Goal: Task Accomplishment & Management: Use online tool/utility

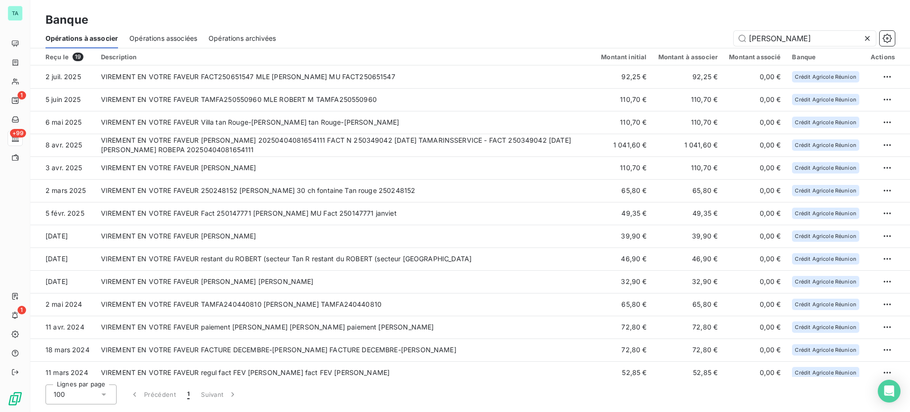
drag, startPoint x: 780, startPoint y: 39, endPoint x: 718, endPoint y: 27, distance: 62.9
click at [718, 27] on div "Banque Opérations à associer Opérations associées Opérations archivées [PERSON_…" at bounding box center [470, 24] width 880 height 48
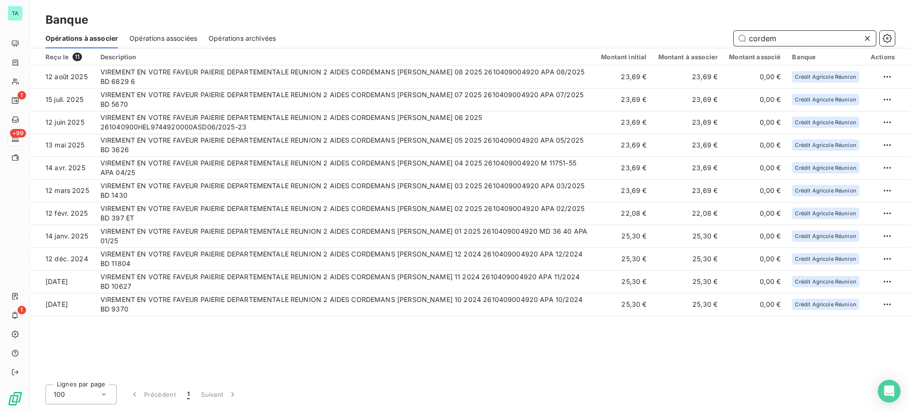
drag, startPoint x: 793, startPoint y: 36, endPoint x: 716, endPoint y: 27, distance: 77.8
click at [716, 27] on div "Banque Opérations à associer Opérations associées Opérations archivées cordem" at bounding box center [470, 24] width 880 height 48
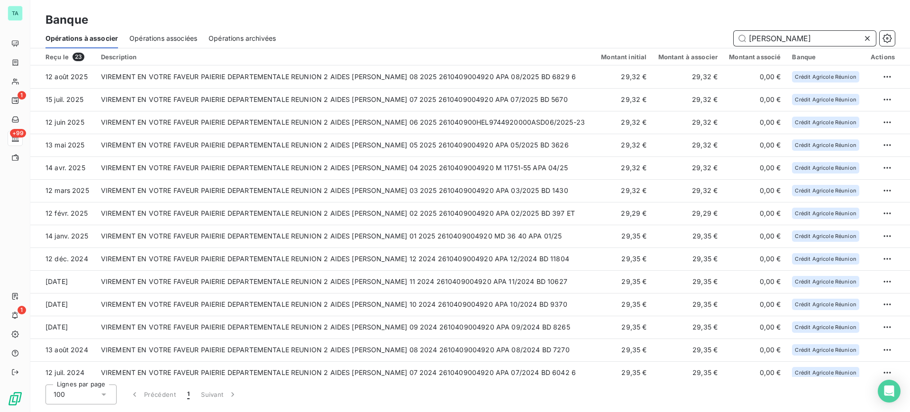
drag, startPoint x: 819, startPoint y: 32, endPoint x: 733, endPoint y: 26, distance: 86.9
click at [734, 26] on div "Banque Opérations à associer Opérations associées Opérations archivées [PERSON_…" at bounding box center [470, 24] width 880 height 48
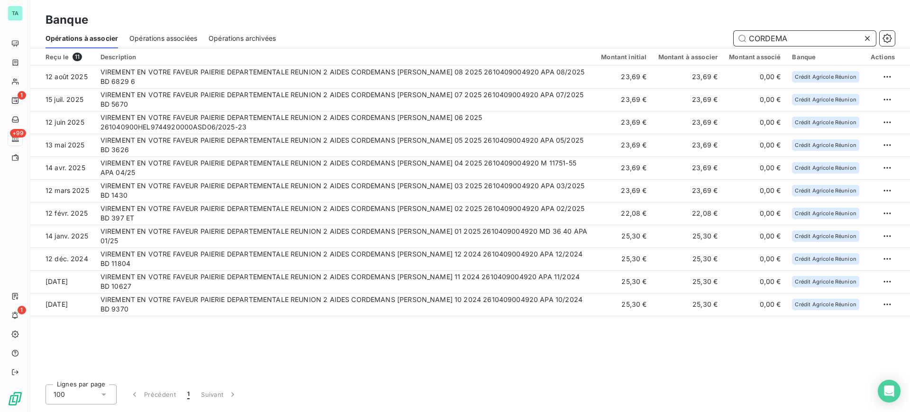
type input "CORDEMA"
click at [233, 37] on span "Opérations archivées" at bounding box center [242, 38] width 67 height 9
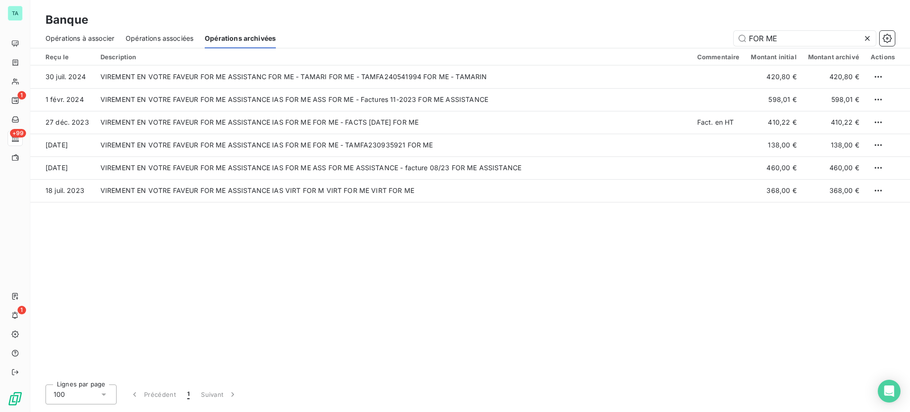
drag, startPoint x: 783, startPoint y: 37, endPoint x: 734, endPoint y: 25, distance: 51.3
click at [734, 25] on div "Banque Opérations à associer Opérations associées Opérations archivées FOR ME" at bounding box center [470, 24] width 880 height 48
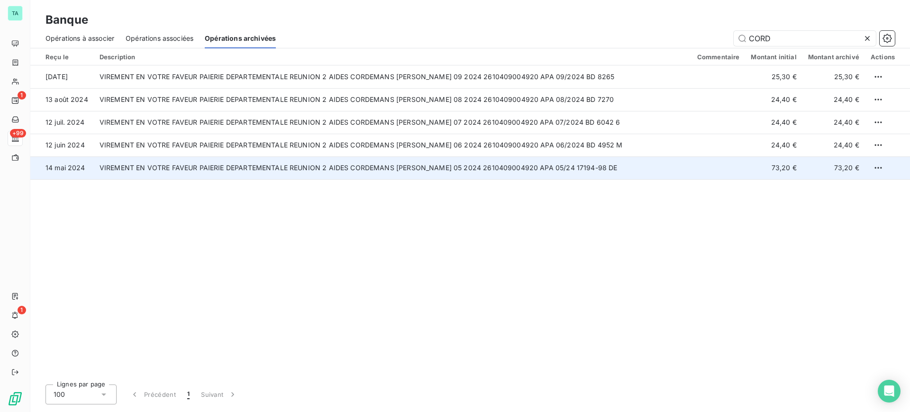
type input "CORD"
click at [465, 175] on td "VIREMENT EN VOTRE FAVEUR PAIERIE DEPARTEMENTALE REUNION 2 AIDES CORDEMANS [PERS…" at bounding box center [393, 167] width 598 height 23
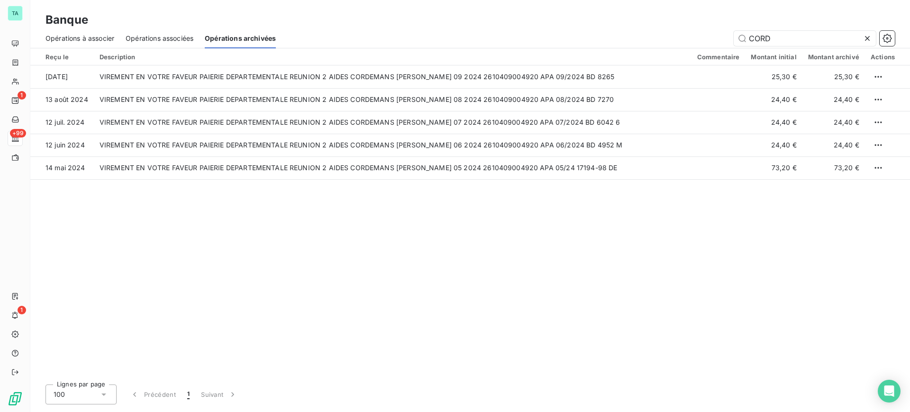
click at [96, 39] on span "Opérations à associer" at bounding box center [79, 38] width 69 height 9
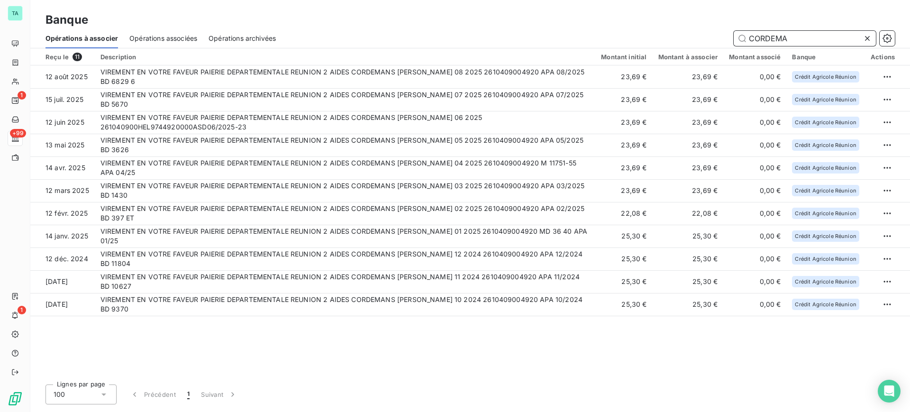
drag, startPoint x: 803, startPoint y: 33, endPoint x: 745, endPoint y: 33, distance: 57.3
click at [745, 33] on input "CORDEMA" at bounding box center [805, 38] width 142 height 15
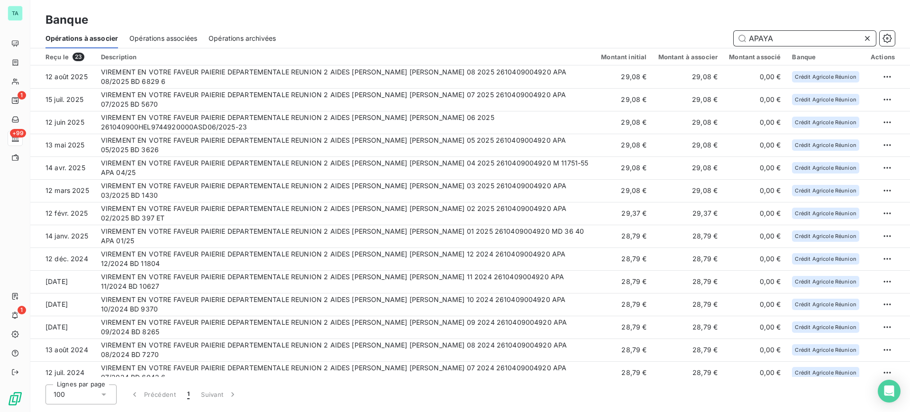
type input "APAYA"
